Goal: Task Accomplishment & Management: Use online tool/utility

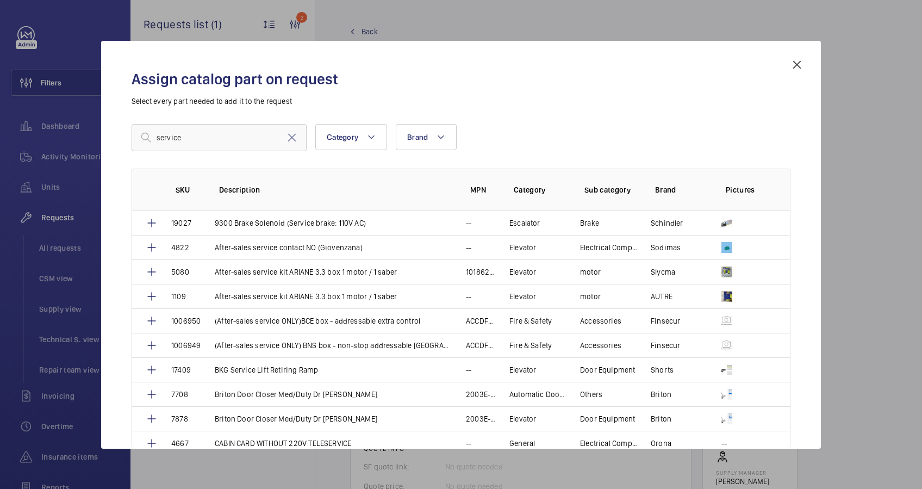
scroll to position [941, 0]
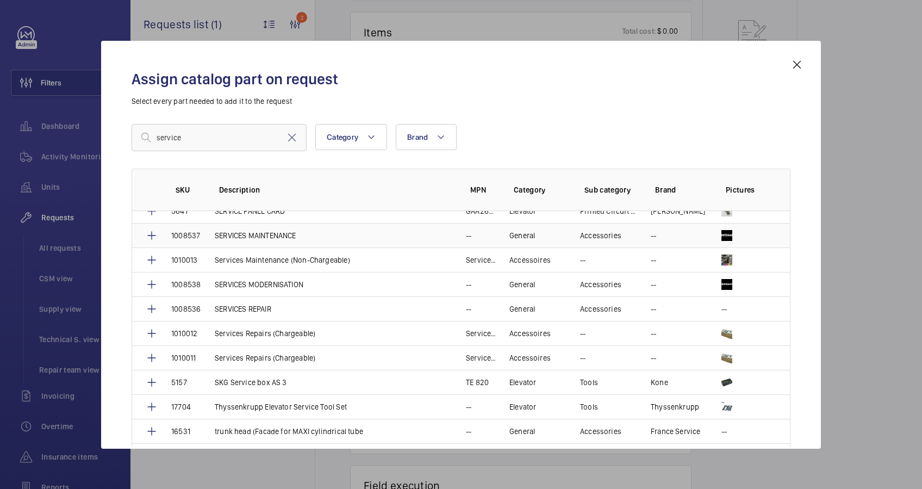
click at [272, 230] on p "SERVICES MAINTENANCE" at bounding box center [256, 235] width 82 height 11
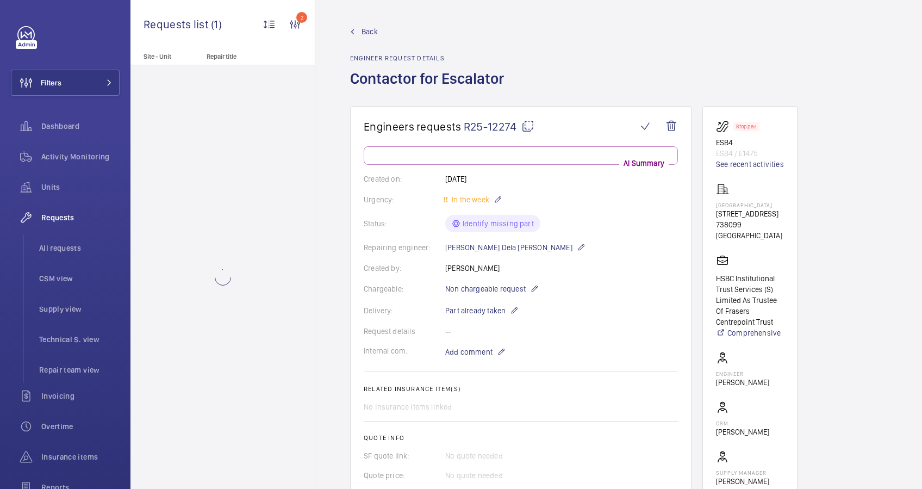
scroll to position [579, 0]
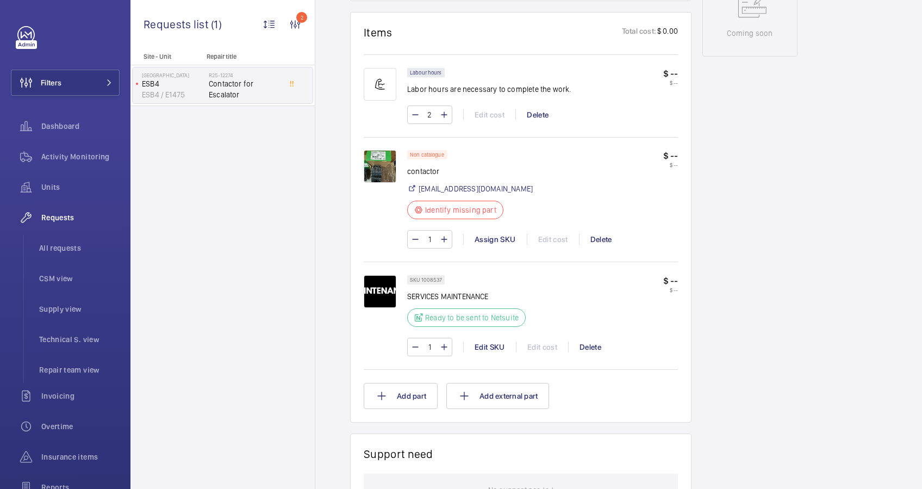
scroll to position [623, 0]
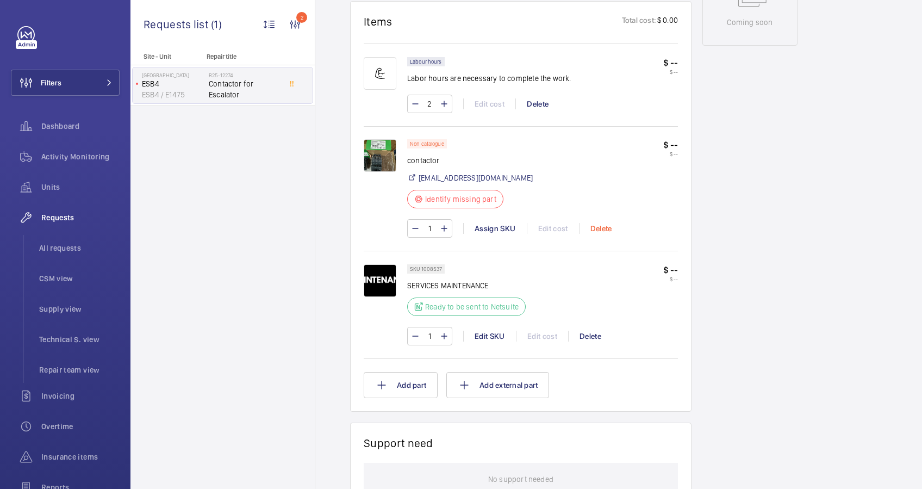
click at [604, 227] on div "Delete" at bounding box center [601, 228] width 44 height 11
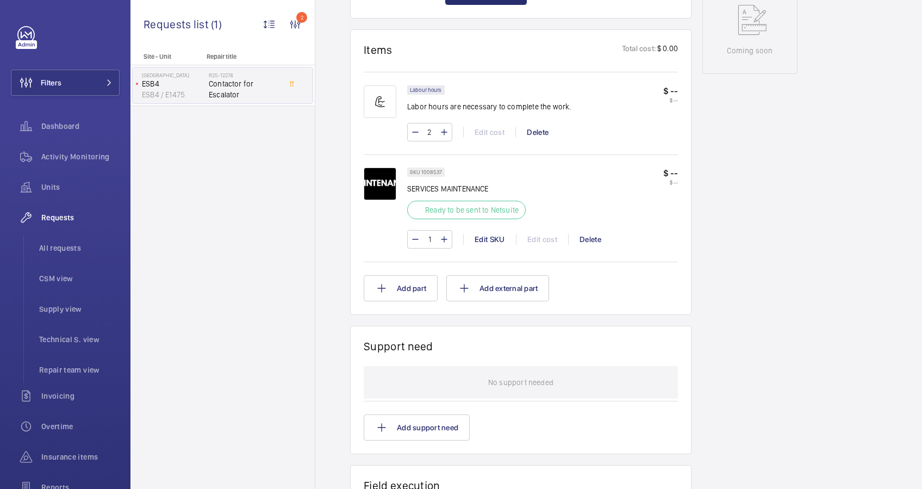
scroll to position [439, 0]
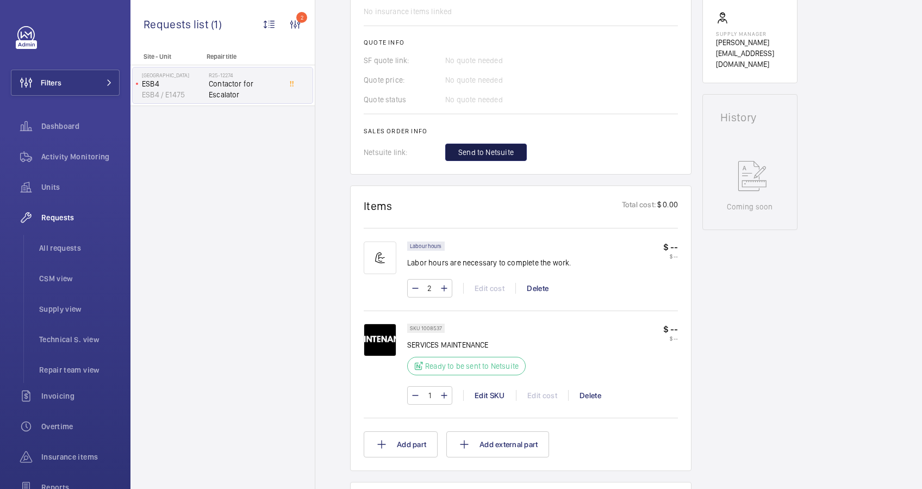
click at [496, 156] on span "Send to Netsuite" at bounding box center [485, 152] width 55 height 11
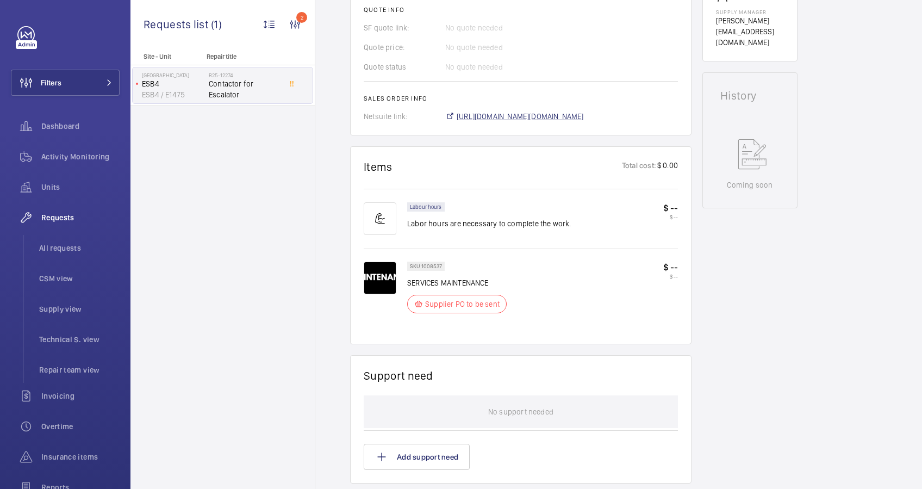
scroll to position [471, 0]
click at [557, 116] on span "[URL][DOMAIN_NAME][DOMAIN_NAME]" at bounding box center [520, 116] width 127 height 11
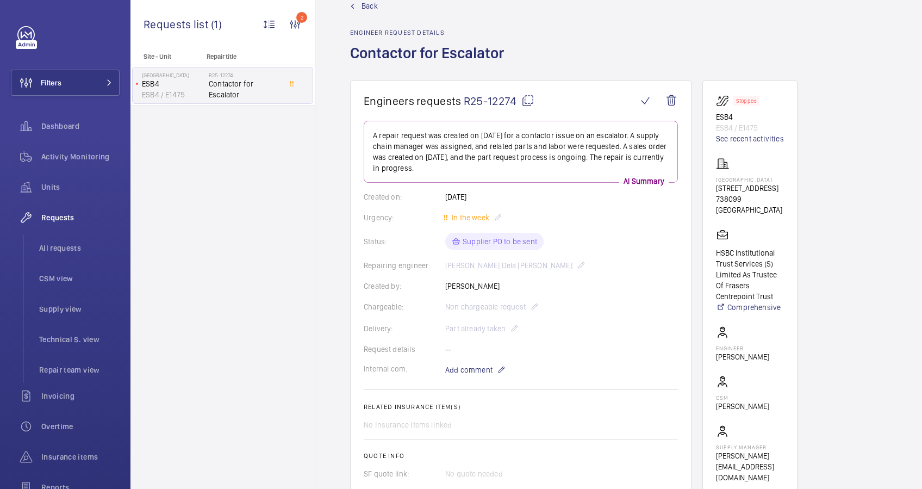
scroll to position [0, 0]
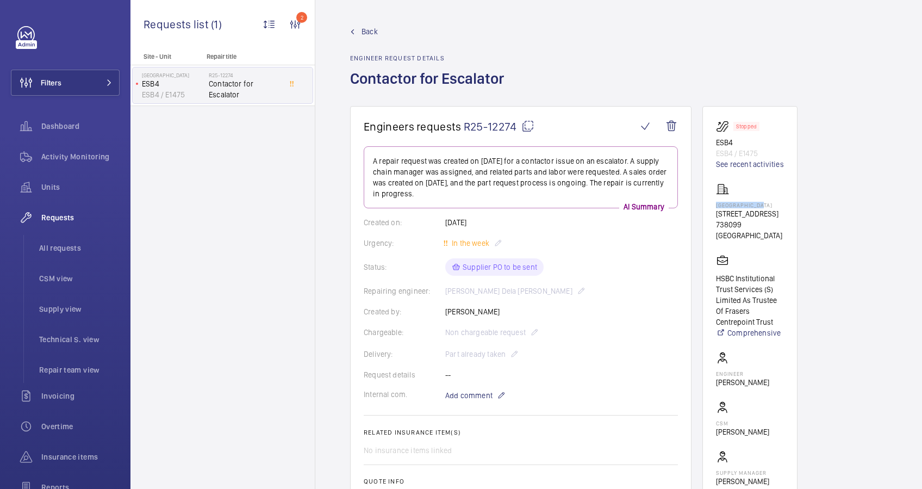
drag, startPoint x: 766, startPoint y: 204, endPoint x: 717, endPoint y: 204, distance: 48.9
click at [717, 204] on p "[GEOGRAPHIC_DATA]" at bounding box center [750, 205] width 68 height 7
drag, startPoint x: 717, startPoint y: 204, endPoint x: 724, endPoint y: 204, distance: 7.1
copy p "[GEOGRAPHIC_DATA]"
drag, startPoint x: 735, startPoint y: 142, endPoint x: 714, endPoint y: 143, distance: 20.7
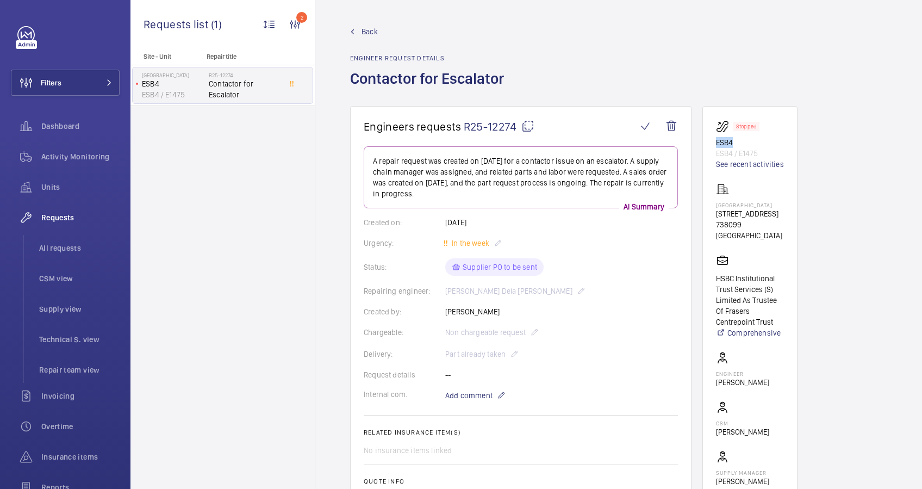
click at [714, 143] on wm-front-card "Stopped ESB4 ESB4 / E1475 See recent activities [GEOGRAPHIC_DATA][STREET_ADDRES…" at bounding box center [749, 314] width 95 height 416
copy p "ESB4"
